Goal: Task Accomplishment & Management: Manage account settings

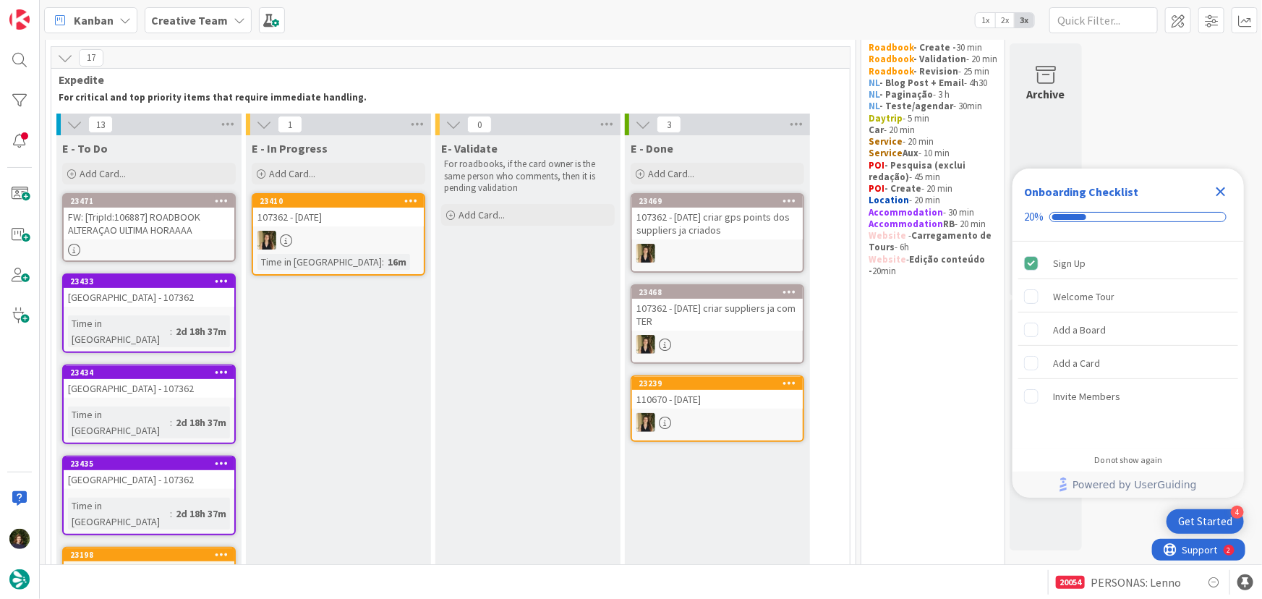
scroll to position [65, 0]
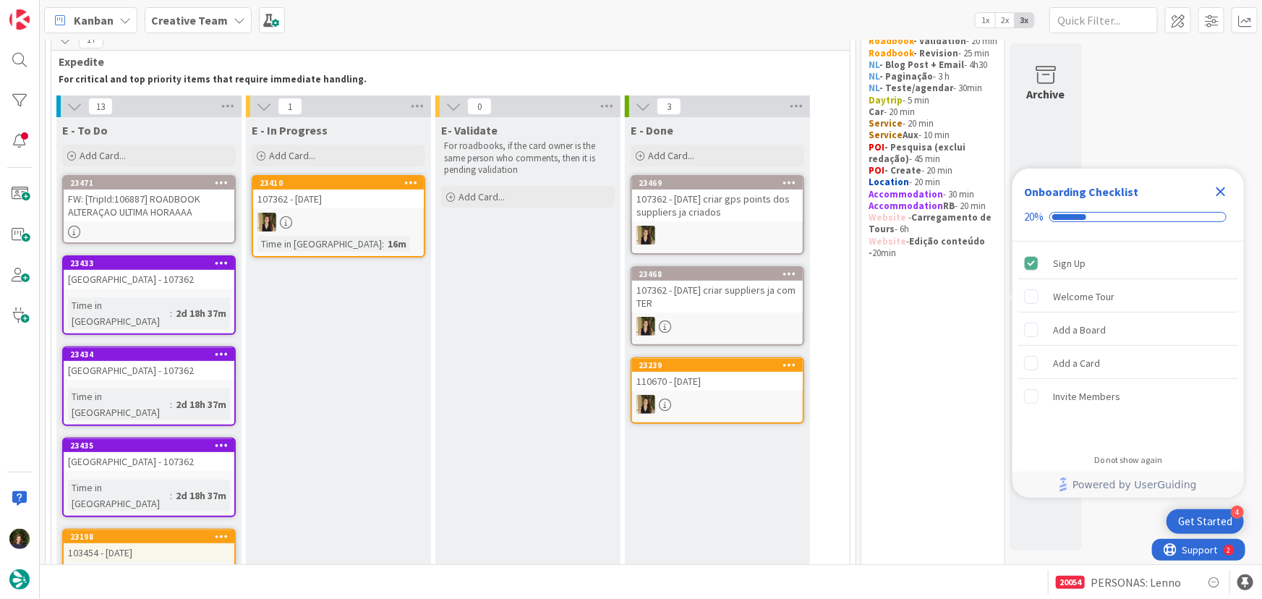
click at [149, 221] on link "23471 FW: [TripId:106887] ROADBOOK ALTERAÇAO ULTIMA HORAAAA" at bounding box center [149, 209] width 174 height 69
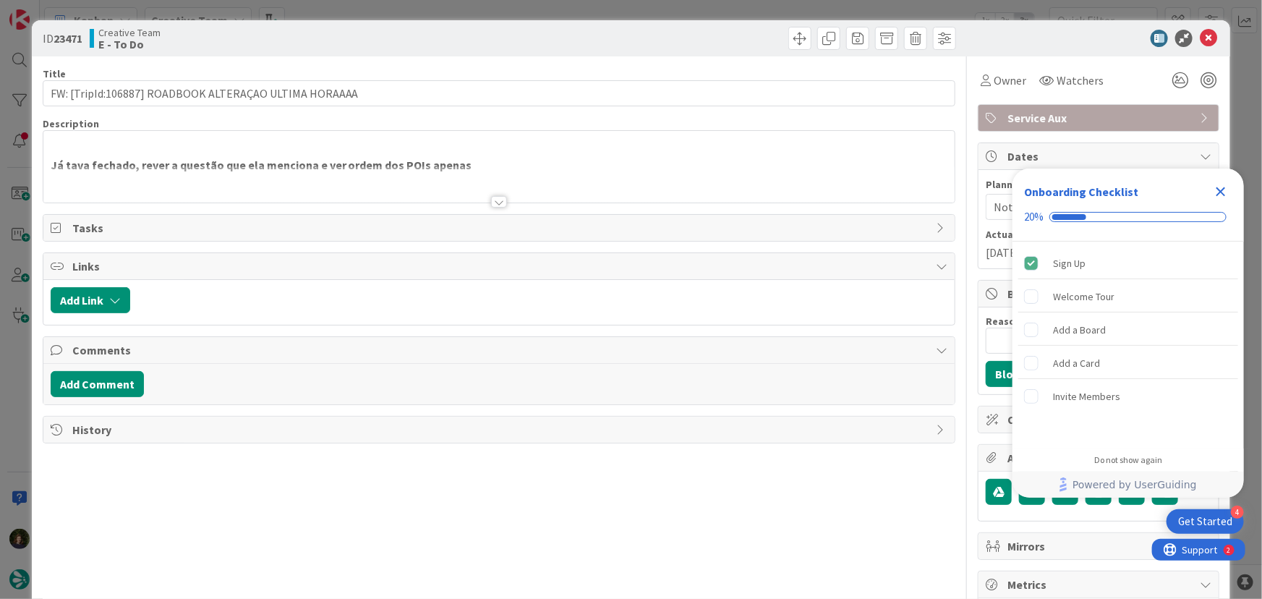
click at [493, 202] on div at bounding box center [499, 202] width 16 height 12
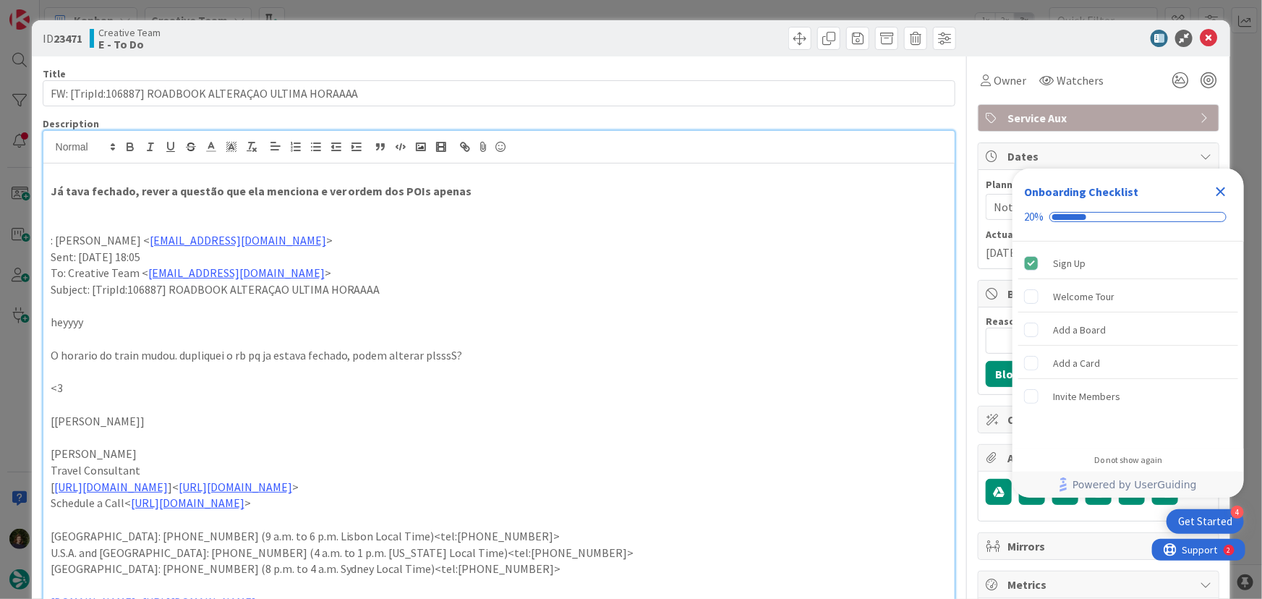
click at [1219, 191] on icon "Close Checklist" at bounding box center [1220, 191] width 17 height 17
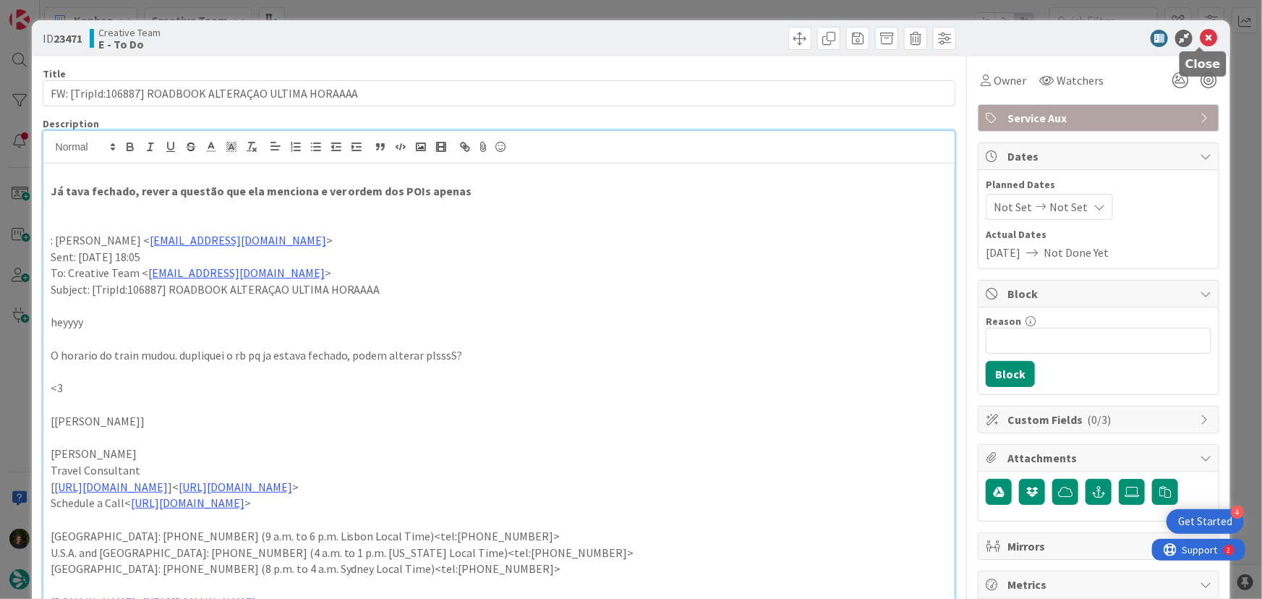
click at [1200, 42] on icon at bounding box center [1208, 38] width 17 height 17
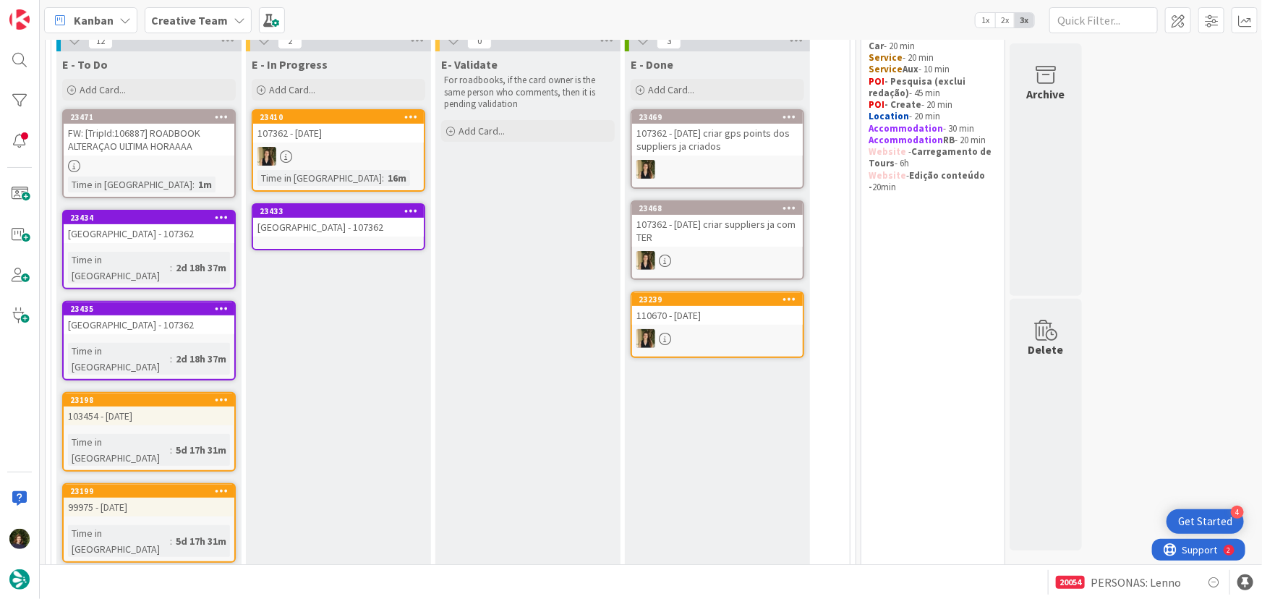
click at [347, 225] on div "[GEOGRAPHIC_DATA] - 107362" at bounding box center [338, 227] width 171 height 19
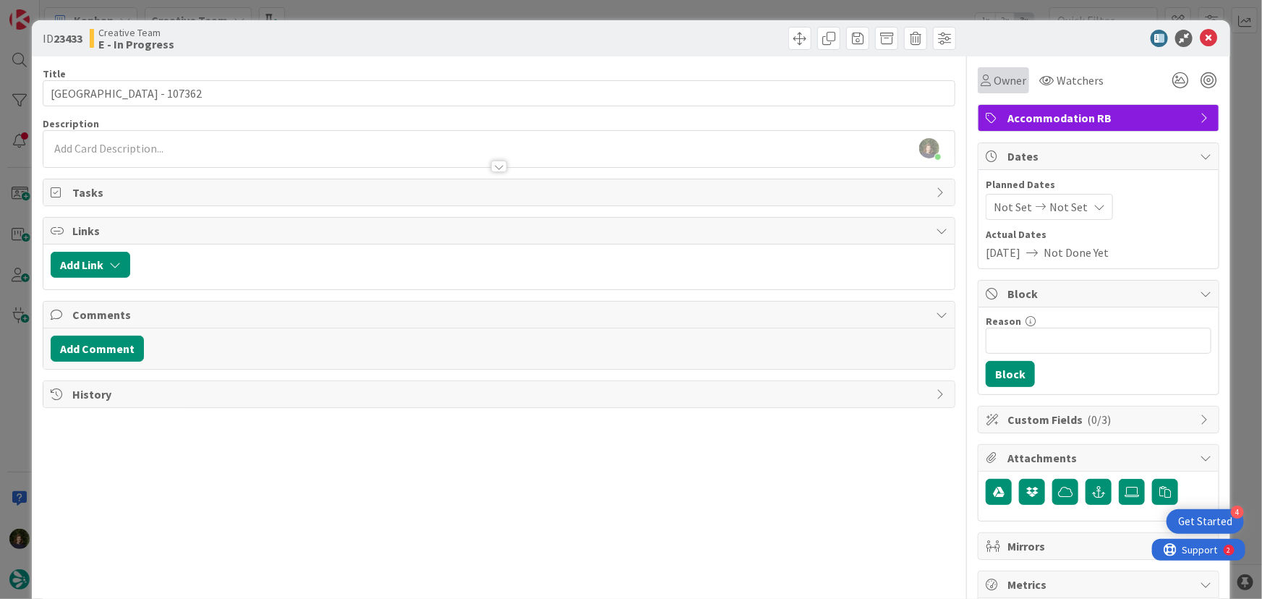
click at [1007, 83] on span "Owner" at bounding box center [1010, 80] width 33 height 17
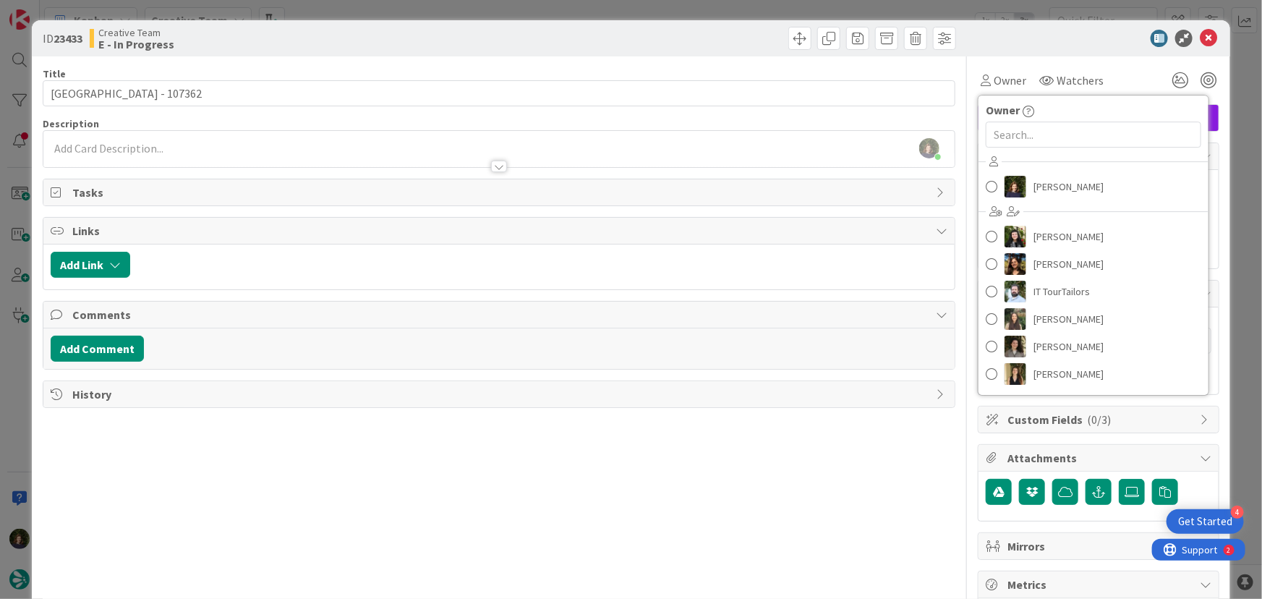
click at [1043, 200] on div "[PERSON_NAME] [PERSON_NAME] [PERSON_NAME] IT TourTailors [PERSON_NAME] [PERSON_…" at bounding box center [1094, 269] width 230 height 239
click at [1042, 190] on span "[PERSON_NAME]" at bounding box center [1069, 187] width 70 height 22
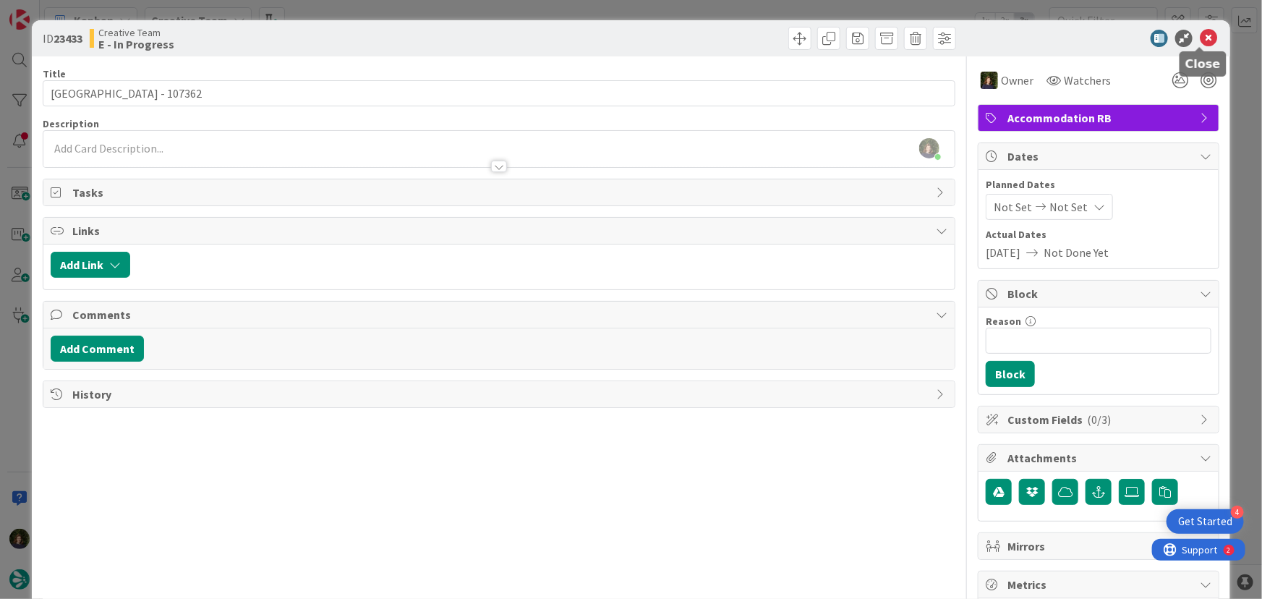
click at [1202, 37] on icon at bounding box center [1208, 38] width 17 height 17
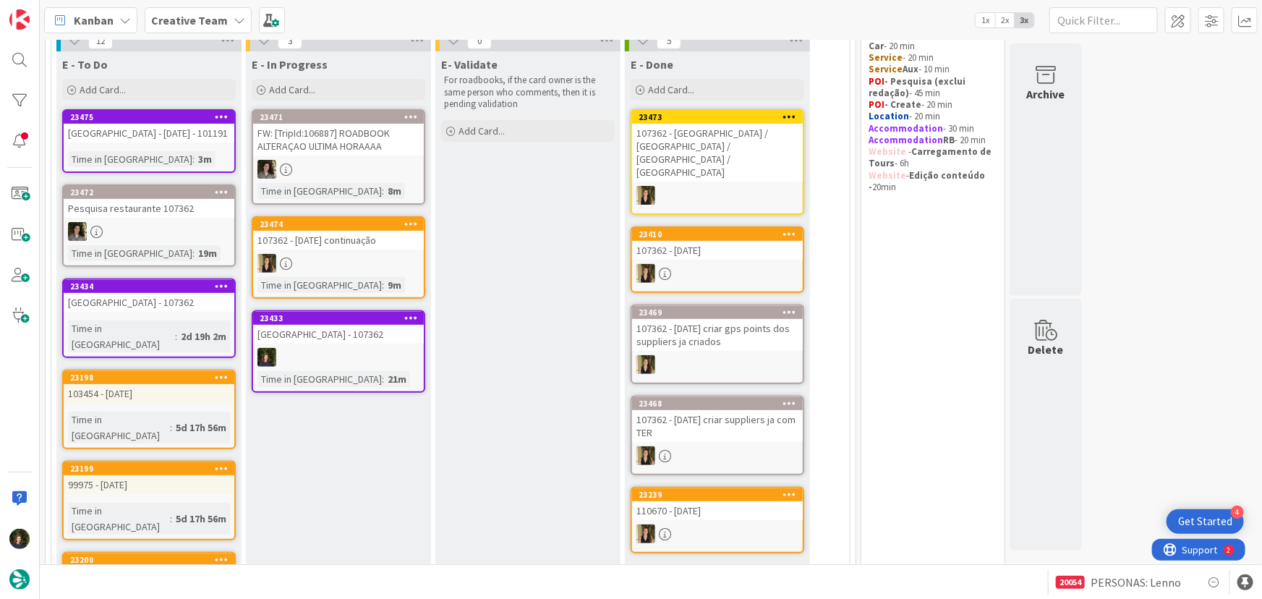
click at [166, 298] on div "[GEOGRAPHIC_DATA] - 107362" at bounding box center [149, 302] width 171 height 19
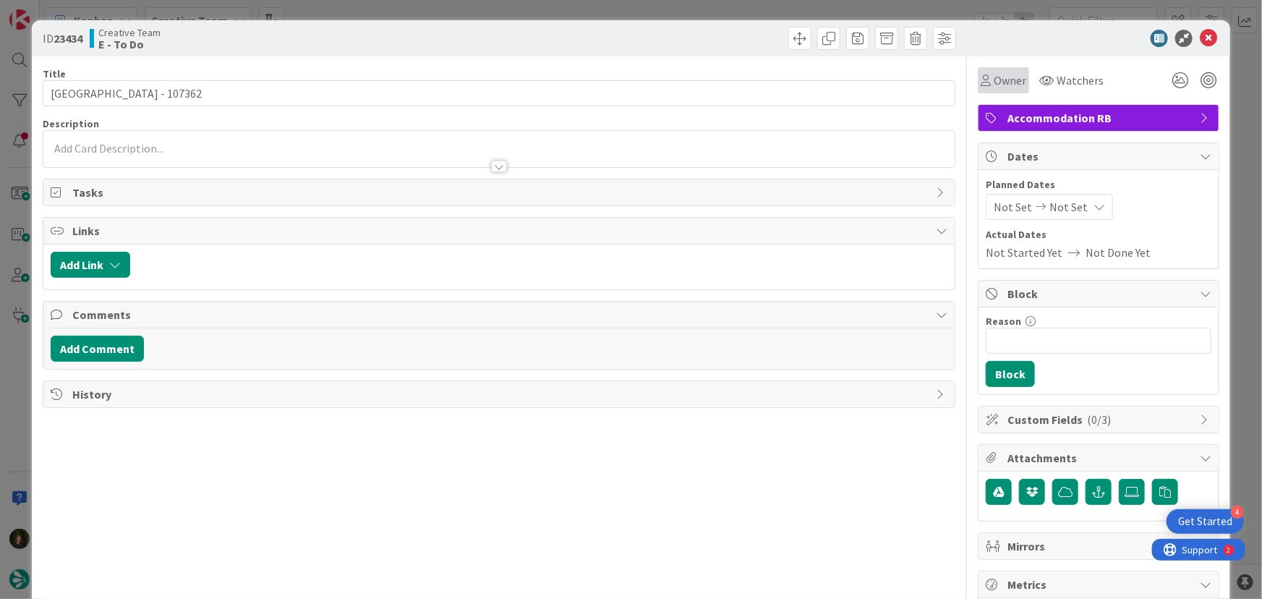
click at [1003, 82] on span "Owner" at bounding box center [1010, 80] width 33 height 17
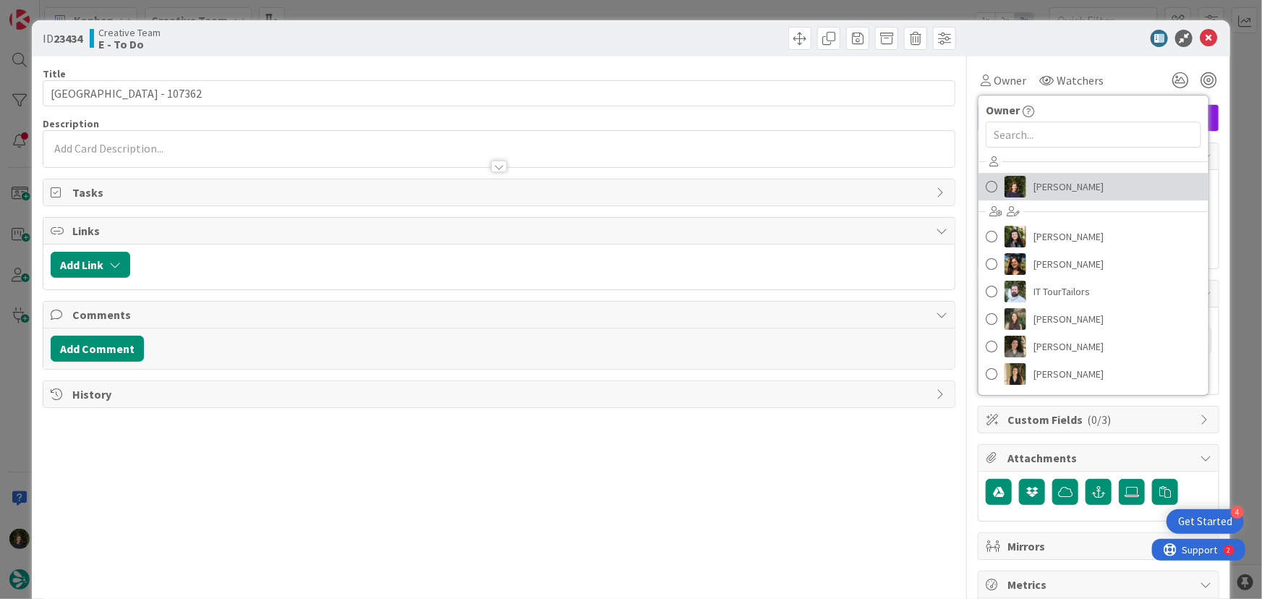
drag, startPoint x: 1057, startPoint y: 184, endPoint x: 1080, endPoint y: 166, distance: 28.9
click at [1058, 184] on span "[PERSON_NAME]" at bounding box center [1069, 187] width 70 height 22
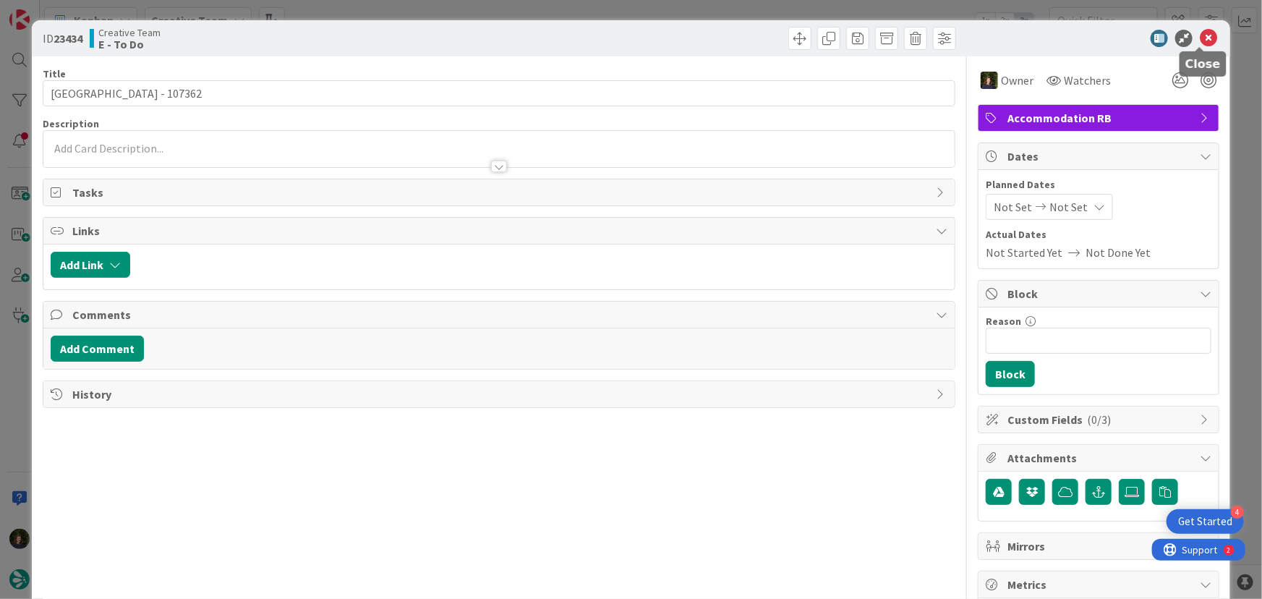
click at [1200, 31] on icon at bounding box center [1208, 38] width 17 height 17
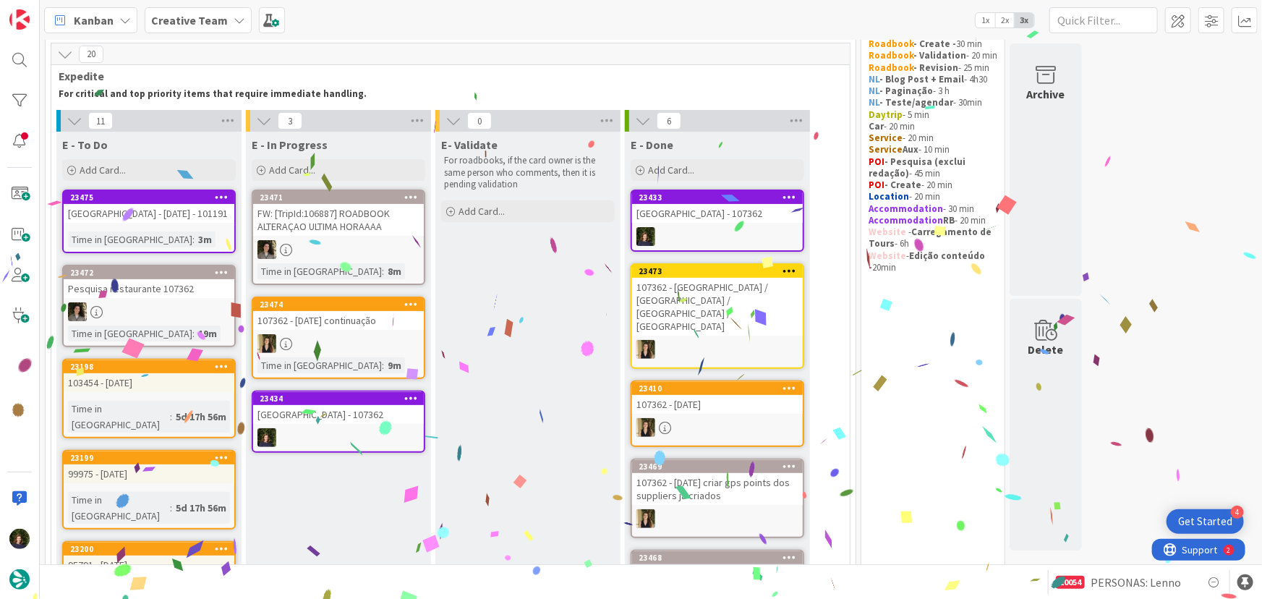
scroll to position [51, 0]
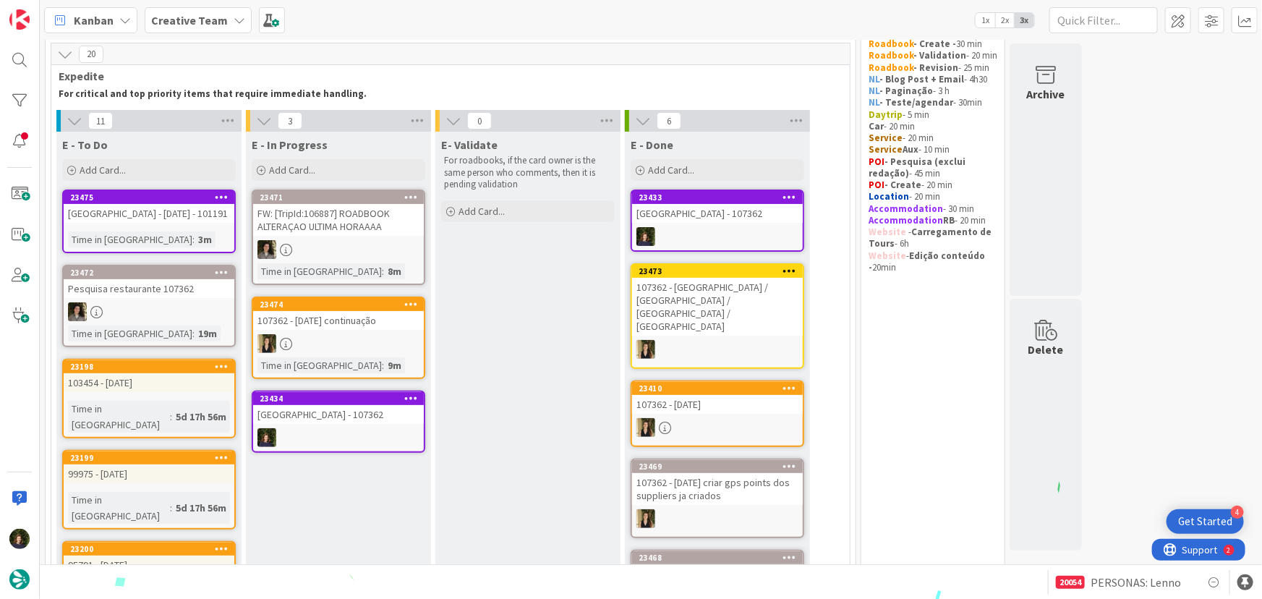
click at [701, 216] on div "[GEOGRAPHIC_DATA] - 107362" at bounding box center [717, 213] width 171 height 19
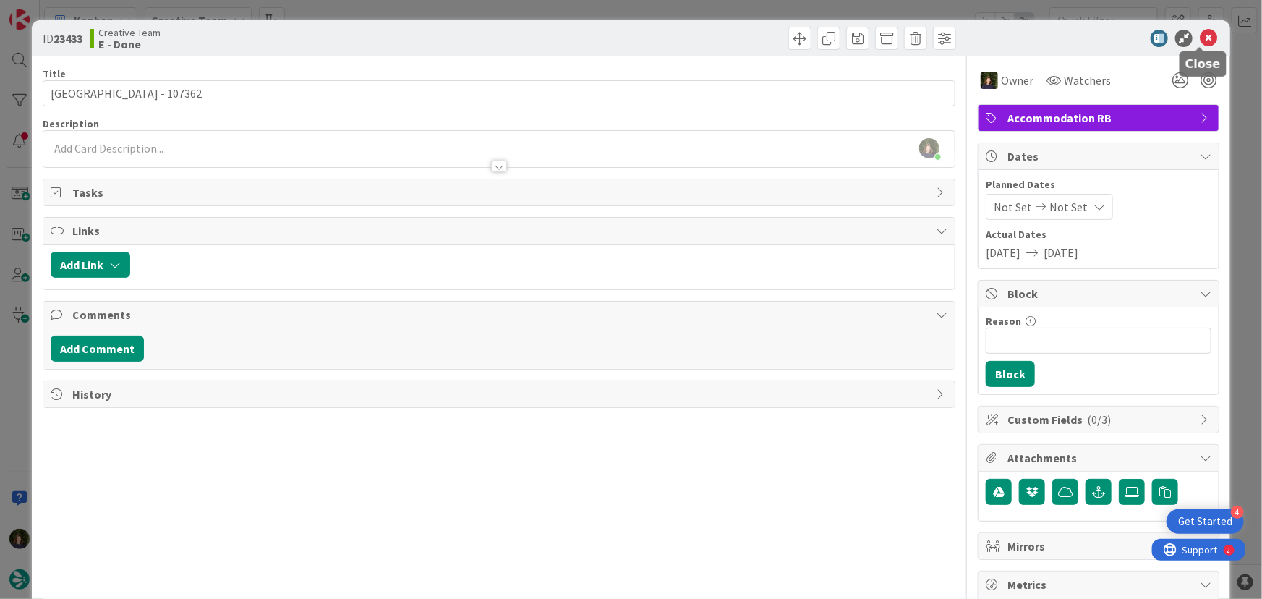
click at [1200, 44] on icon at bounding box center [1208, 38] width 17 height 17
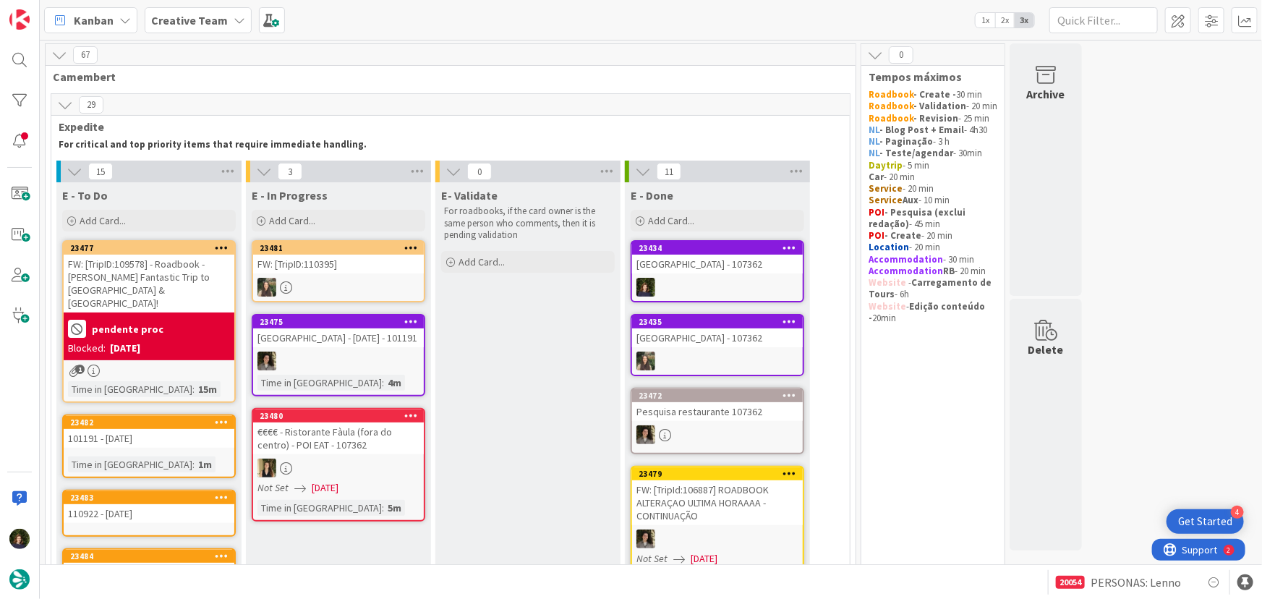
click at [719, 266] on div "[GEOGRAPHIC_DATA] - 107362" at bounding box center [717, 264] width 171 height 19
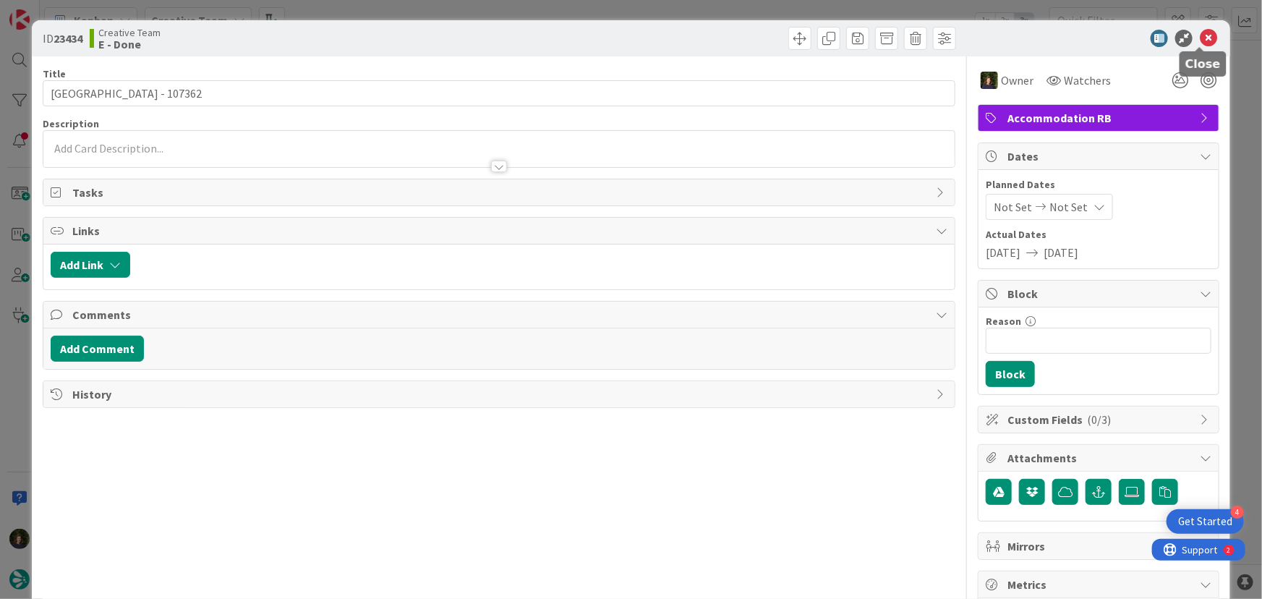
click at [1204, 33] on icon at bounding box center [1208, 38] width 17 height 17
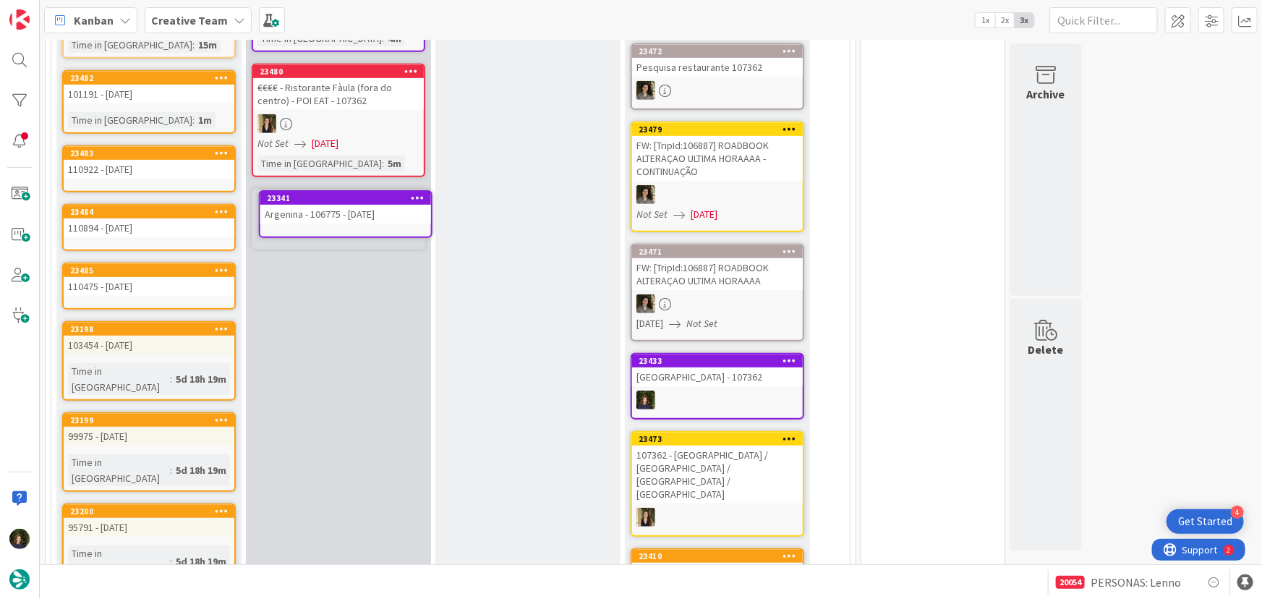
scroll to position [341, 0]
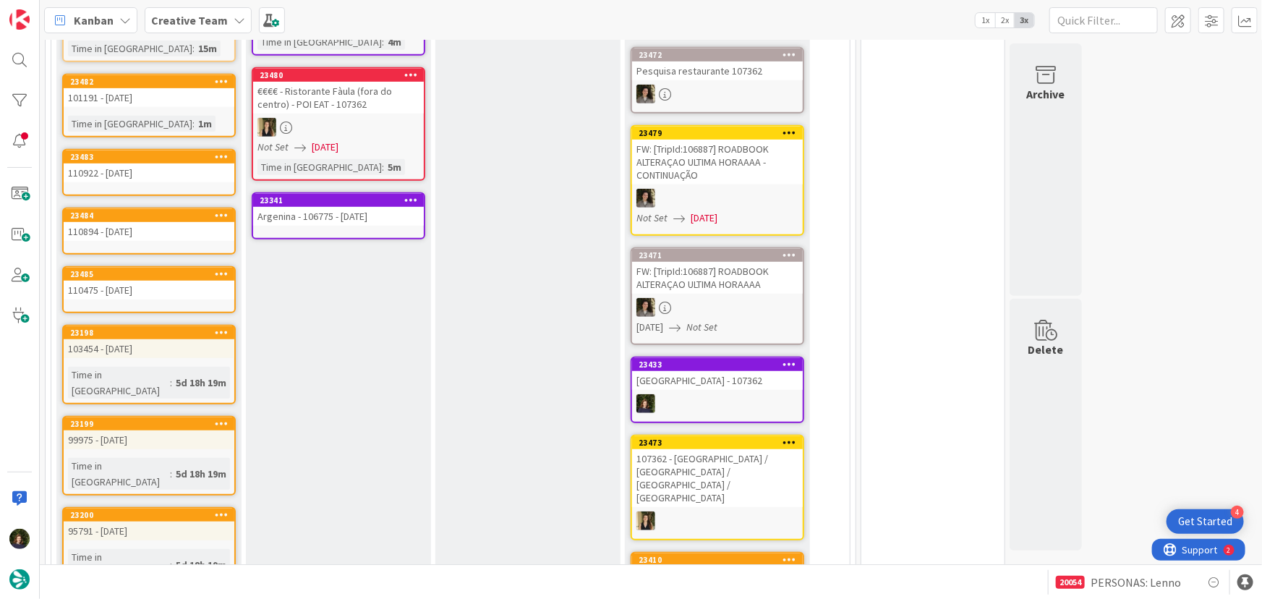
click at [327, 215] on div "Argenina - 106775 - [DATE]" at bounding box center [338, 216] width 171 height 19
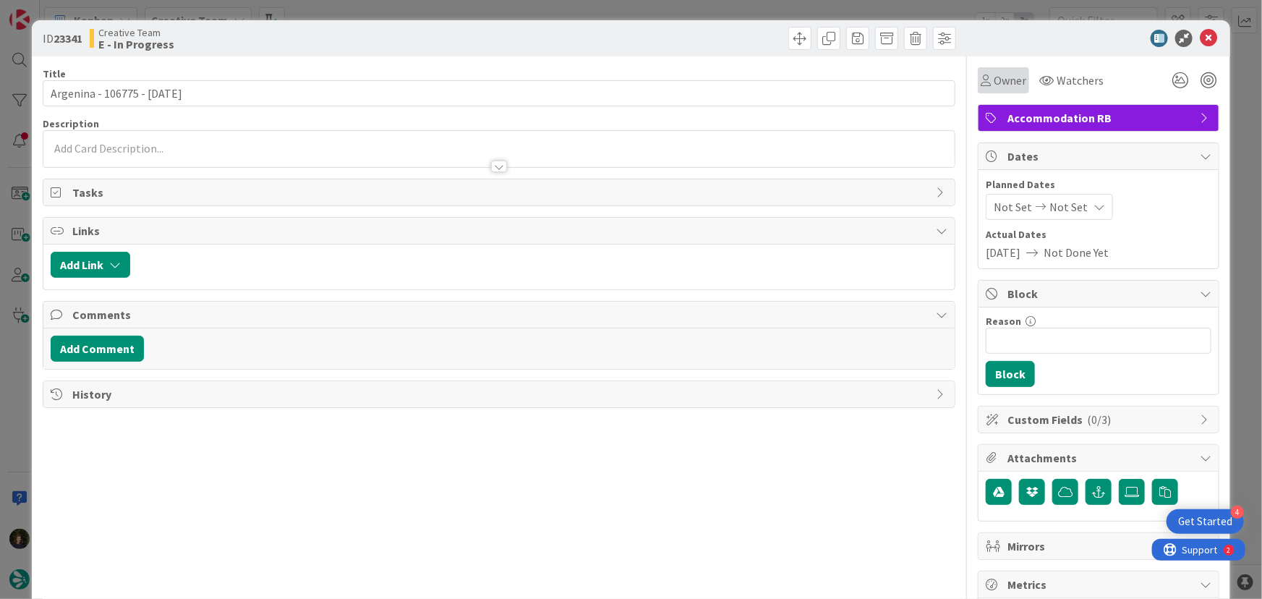
click at [1006, 75] on span "Owner" at bounding box center [1010, 80] width 33 height 17
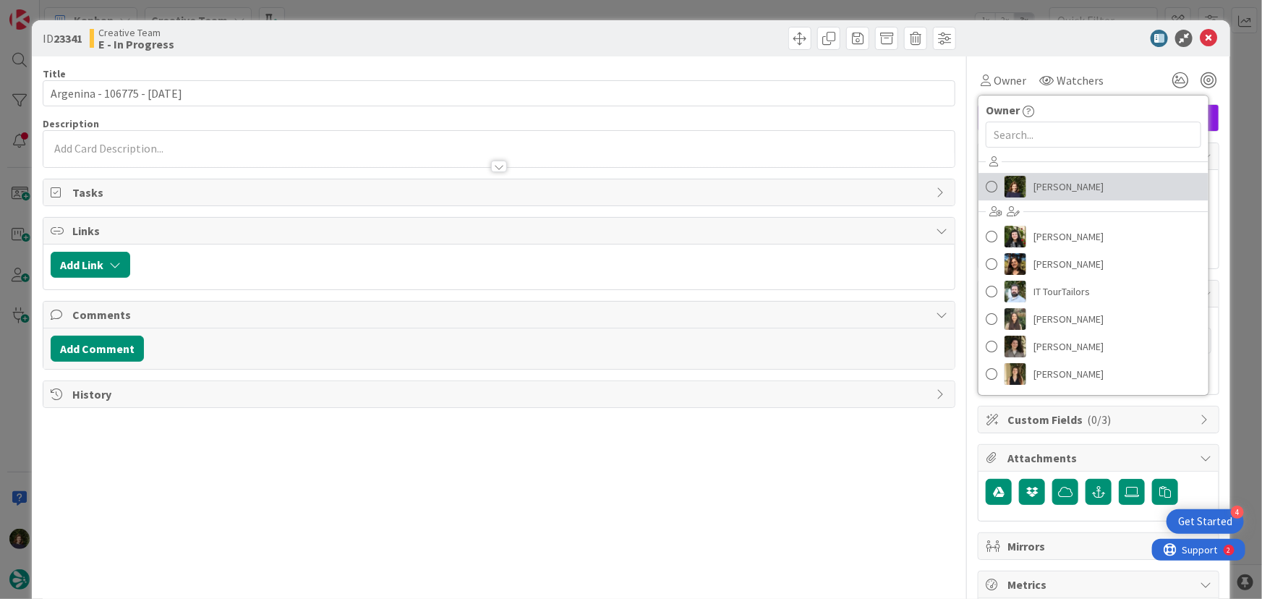
drag, startPoint x: 1068, startPoint y: 184, endPoint x: 1061, endPoint y: 187, distance: 8.7
click at [1070, 184] on span "[PERSON_NAME]" at bounding box center [1069, 187] width 70 height 22
